Goal: Information Seeking & Learning: Learn about a topic

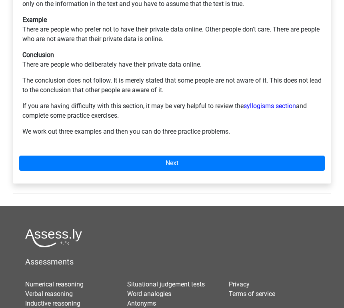
scroll to position [141, 0]
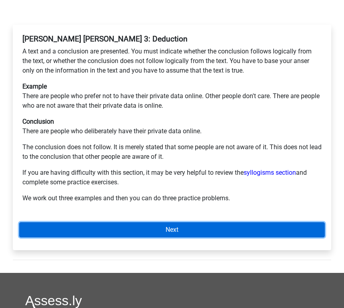
click at [149, 223] on link "Next" at bounding box center [171, 230] width 305 height 15
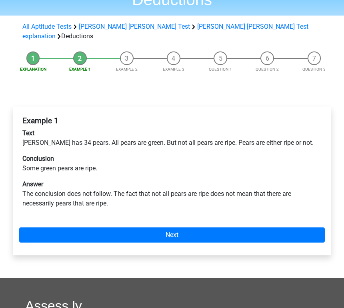
scroll to position [36, 0]
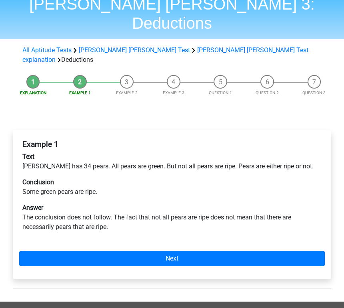
click at [64, 140] on h4 "Example 1" at bounding box center [171, 144] width 299 height 9
drag, startPoint x: 28, startPoint y: 132, endPoint x: 28, endPoint y: 141, distance: 9.6
click at [28, 152] on p "Text Peter has 34 pears. All pears are green. But not all pears are ripe. Pears…" at bounding box center [171, 161] width 299 height 19
click at [24, 153] on b "Text" at bounding box center [28, 157] width 12 height 8
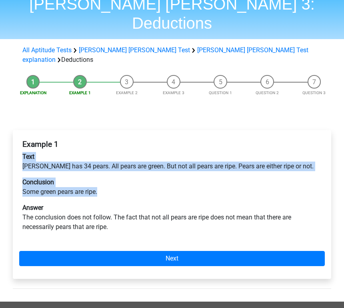
drag, startPoint x: 24, startPoint y: 127, endPoint x: 113, endPoint y: 164, distance: 96.9
click at [114, 164] on div "Example 1 Text Peter has 34 pears. All pears are green. But not all pears are r…" at bounding box center [171, 189] width 305 height 105
copy div "Text Peter has 34 pears. All pears are green. But not all pears are ripe. Pears…"
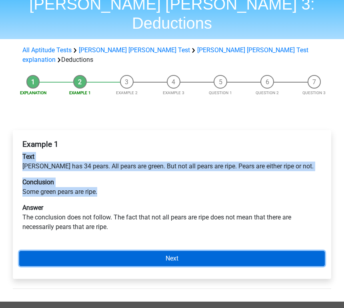
click at [256, 251] on link "Next" at bounding box center [171, 258] width 305 height 15
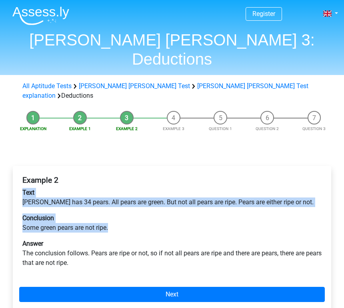
drag, startPoint x: 22, startPoint y: 165, endPoint x: 127, endPoint y: 199, distance: 111.0
click at [127, 199] on div "Example 2 Text Peter has 34 pears. All pears are green. But not all pears are r…" at bounding box center [171, 225] width 305 height 105
copy div "Text Peter has 34 pears. All pears are green. But not all pears are ripe. Pears…"
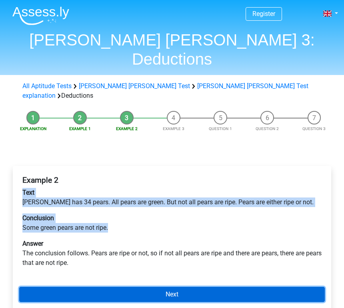
click at [219, 287] on link "Next" at bounding box center [171, 294] width 305 height 15
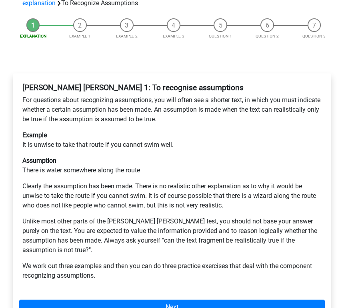
scroll to position [88, 0]
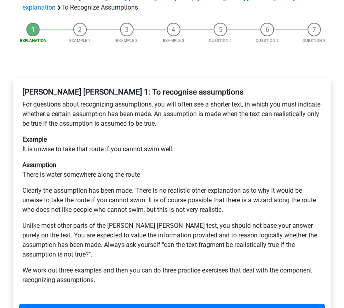
click at [56, 135] on p "Example It is unwise to take that route if you cannot swim well." at bounding box center [171, 144] width 299 height 19
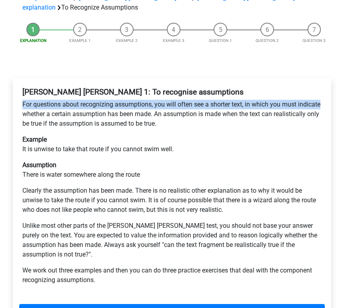
drag, startPoint x: 23, startPoint y: 74, endPoint x: 44, endPoint y: 86, distance: 24.9
click at [44, 100] on p "For questions about recognizing assumptions, you will often see a shorter text,…" at bounding box center [171, 114] width 299 height 29
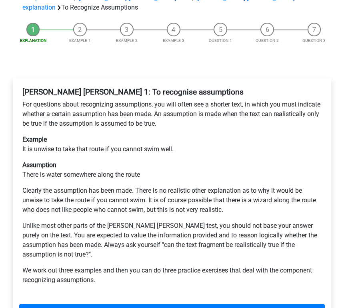
click at [53, 135] on p "Example It is unwise to take that route if you cannot swim well." at bounding box center [171, 144] width 299 height 19
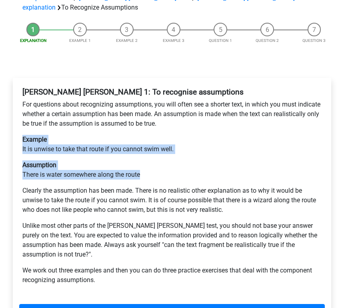
drag, startPoint x: 153, startPoint y: 146, endPoint x: 12, endPoint y: 110, distance: 145.3
click at [12, 110] on div "Watson Glaser 1: To recognise assumptions For questions about recognizing assum…" at bounding box center [171, 208] width 331 height 293
copy div "Example It is unwise to take that route if you cannot swim well. Assumption The…"
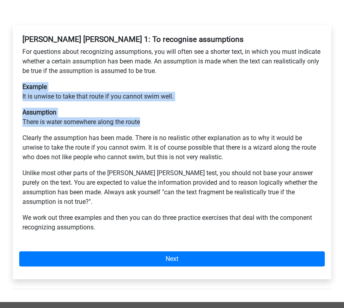
scroll to position [147, 0]
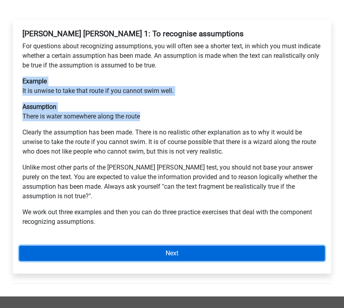
click at [186, 246] on link "Next" at bounding box center [171, 253] width 305 height 15
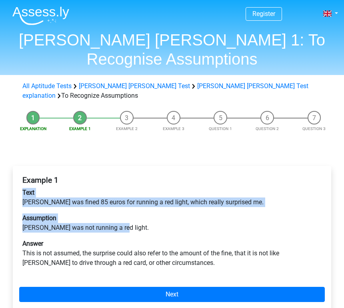
drag, startPoint x: 23, startPoint y: 165, endPoint x: 126, endPoint y: 200, distance: 108.8
click at [126, 200] on div "Example 1 Text [PERSON_NAME] was fined 85 euros for running a red light, which …" at bounding box center [171, 225] width 305 height 105
copy div "Text [PERSON_NAME] was fined 85 euros for running a red light, which really sur…"
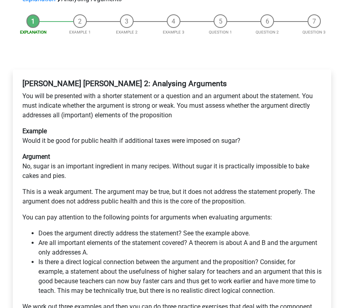
scroll to position [97, 0]
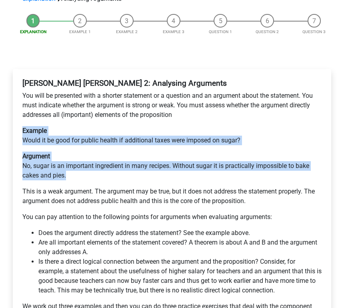
drag, startPoint x: 73, startPoint y: 151, endPoint x: 22, endPoint y: 99, distance: 73.2
click at [22, 99] on div "[PERSON_NAME] [PERSON_NAME] 2: Analysing Arguments You will be presented with a…" at bounding box center [171, 203] width 305 height 255
copy div "Example Would it be good for public health if additional taxes were imposed on …"
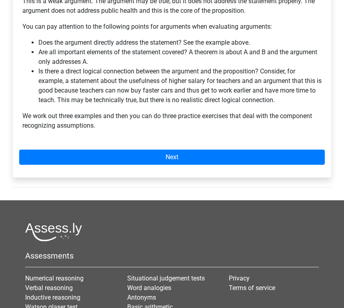
scroll to position [300, 0]
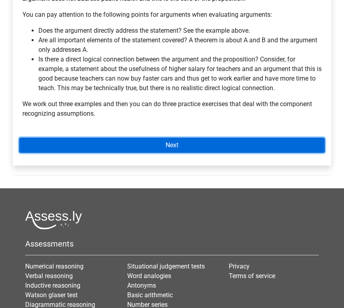
click at [197, 138] on link "Next" at bounding box center [171, 145] width 305 height 15
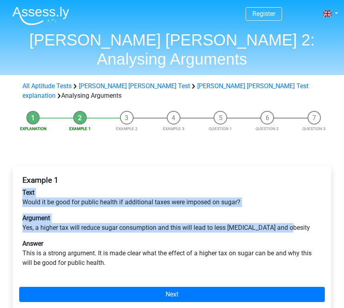
drag, startPoint x: 21, startPoint y: 163, endPoint x: 334, endPoint y: 197, distance: 314.4
click at [334, 197] on div "Example 1 Text Would it be good for public health if additional taxes were impo…" at bounding box center [171, 244] width 331 height 188
copy div "Text Would it be good for public health if additional taxes were imposed on sug…"
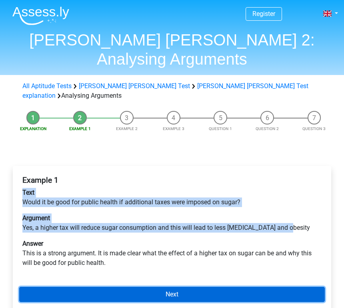
click at [203, 287] on link "Next" at bounding box center [171, 294] width 305 height 15
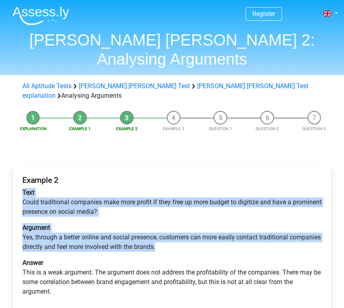
drag, startPoint x: 22, startPoint y: 164, endPoint x: 205, endPoint y: 228, distance: 193.7
click at [205, 228] on div "Example 2 Text Could traditional companies make more profit if they free up mor…" at bounding box center [171, 240] width 305 height 134
copy div "Text Could traditional companies make more profit if they free up more budget t…"
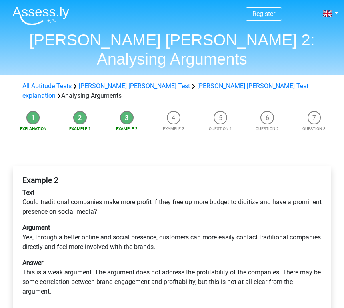
click at [25, 259] on p "Answer This is a weak argument. The argument does not address the profitability…" at bounding box center [171, 278] width 299 height 38
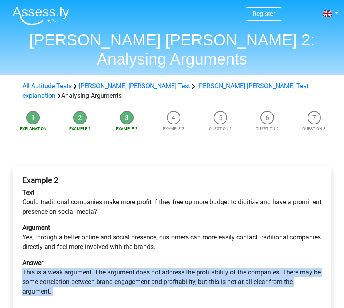
drag, startPoint x: 25, startPoint y: 243, endPoint x: 98, endPoint y: 262, distance: 75.9
click at [98, 262] on p "Answer This is a weak argument. The argument does not address the profitability…" at bounding box center [171, 278] width 299 height 38
copy div "This is a weak argument. The argument does not address the profitability of the…"
click at [27, 189] on b "Text" at bounding box center [28, 193] width 12 height 8
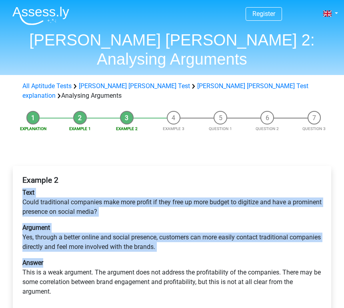
drag, startPoint x: 51, startPoint y: 169, endPoint x: 238, endPoint y: 224, distance: 194.8
click at [238, 224] on div "Example 2 Text Could traditional companies make more profit if they free up mor…" at bounding box center [171, 240] width 305 height 134
copy div "Text Could traditional companies make more profit if they free up more budget t…"
